Goal: Information Seeking & Learning: Find specific fact

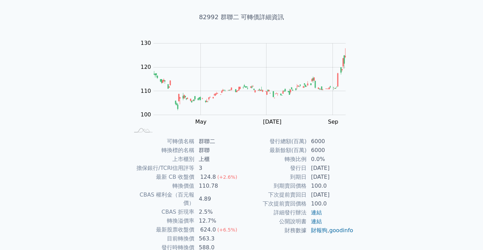
scroll to position [67, 0]
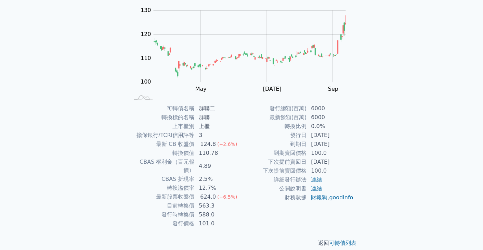
click at [204, 154] on td "110.78" at bounding box center [218, 152] width 47 height 9
click at [209, 210] on td "588.0" at bounding box center [218, 214] width 47 height 9
click at [203, 201] on td "563.3" at bounding box center [218, 205] width 47 height 9
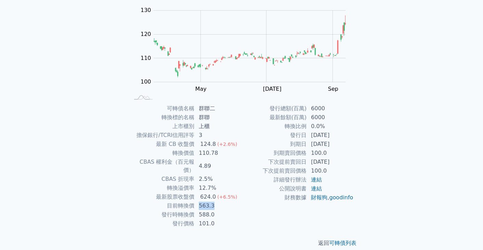
click at [203, 201] on td "563.3" at bounding box center [218, 205] width 47 height 9
click at [201, 210] on td "588.0" at bounding box center [218, 214] width 47 height 9
click at [203, 201] on td "563.3" at bounding box center [218, 205] width 47 height 9
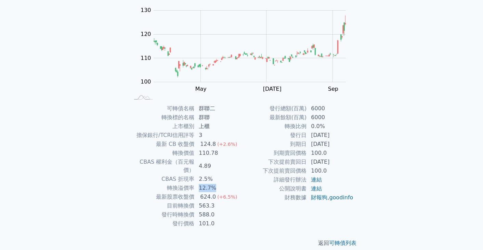
drag, startPoint x: 200, startPoint y: 180, endPoint x: 216, endPoint y: 180, distance: 16.1
click at [216, 183] on td "12.7%" at bounding box center [218, 187] width 47 height 9
